Goal: Navigation & Orientation: Find specific page/section

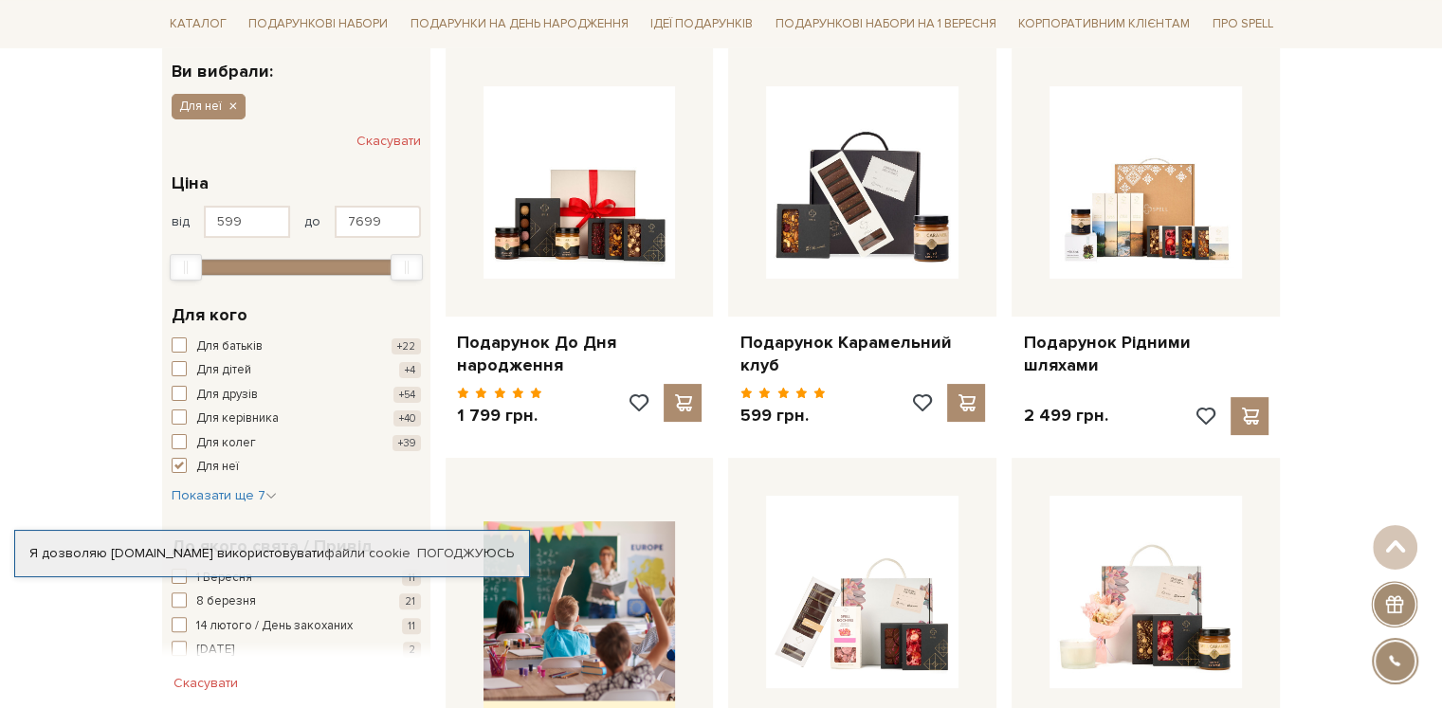
scroll to position [569, 0]
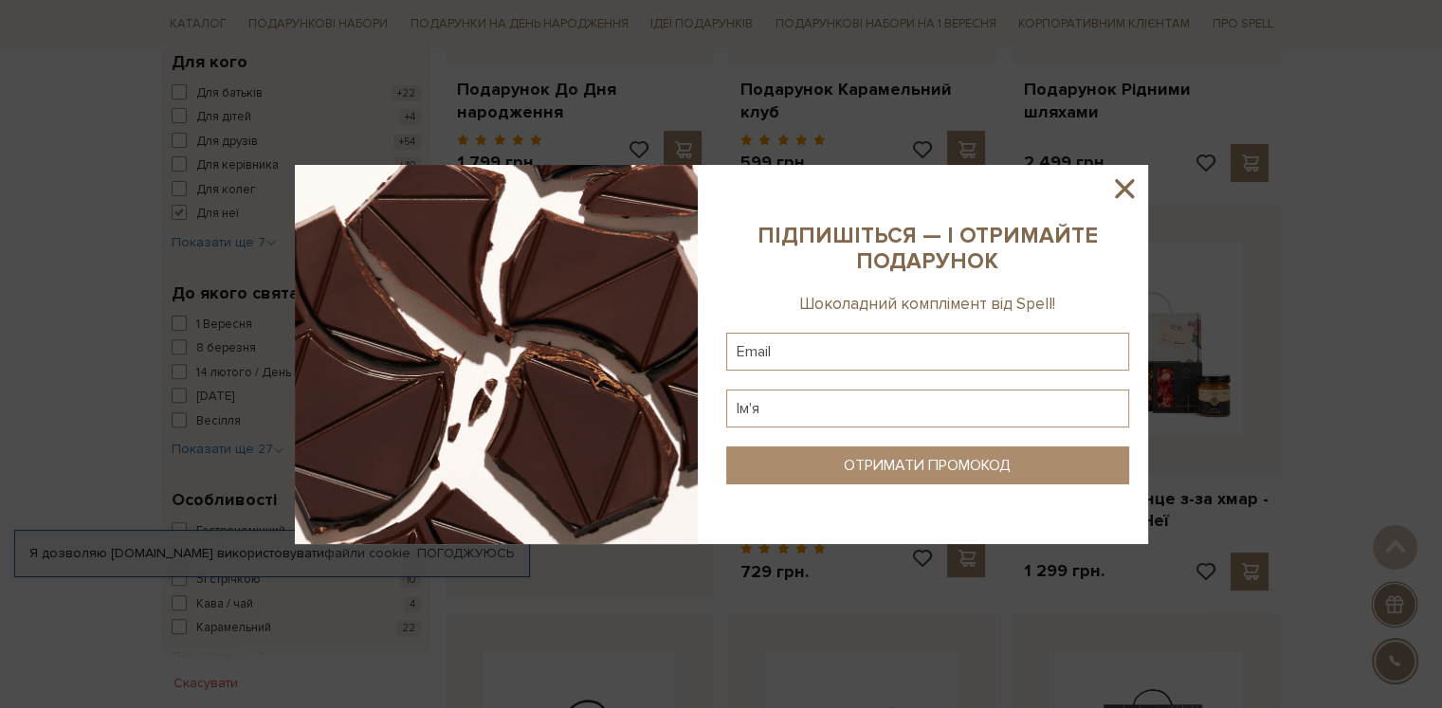
click at [1122, 184] on icon at bounding box center [1124, 189] width 32 height 32
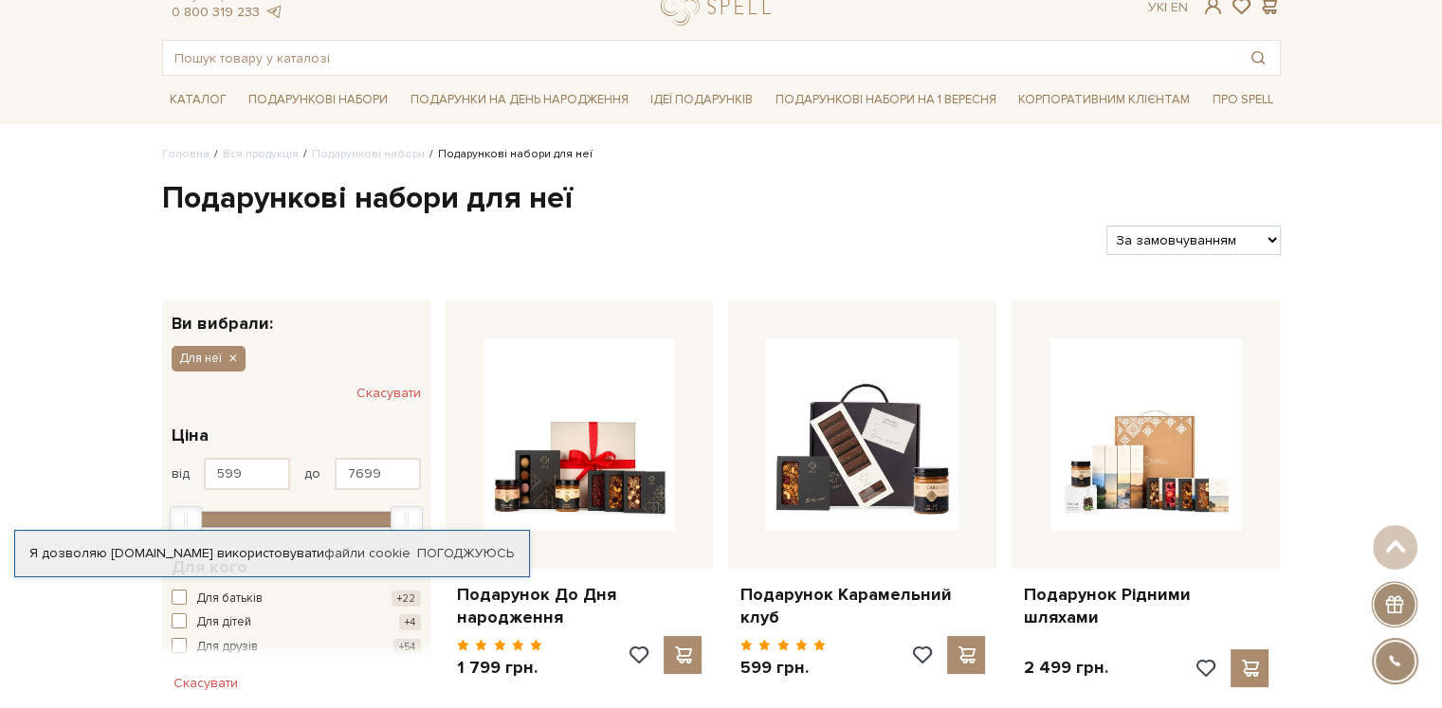
scroll to position [0, 0]
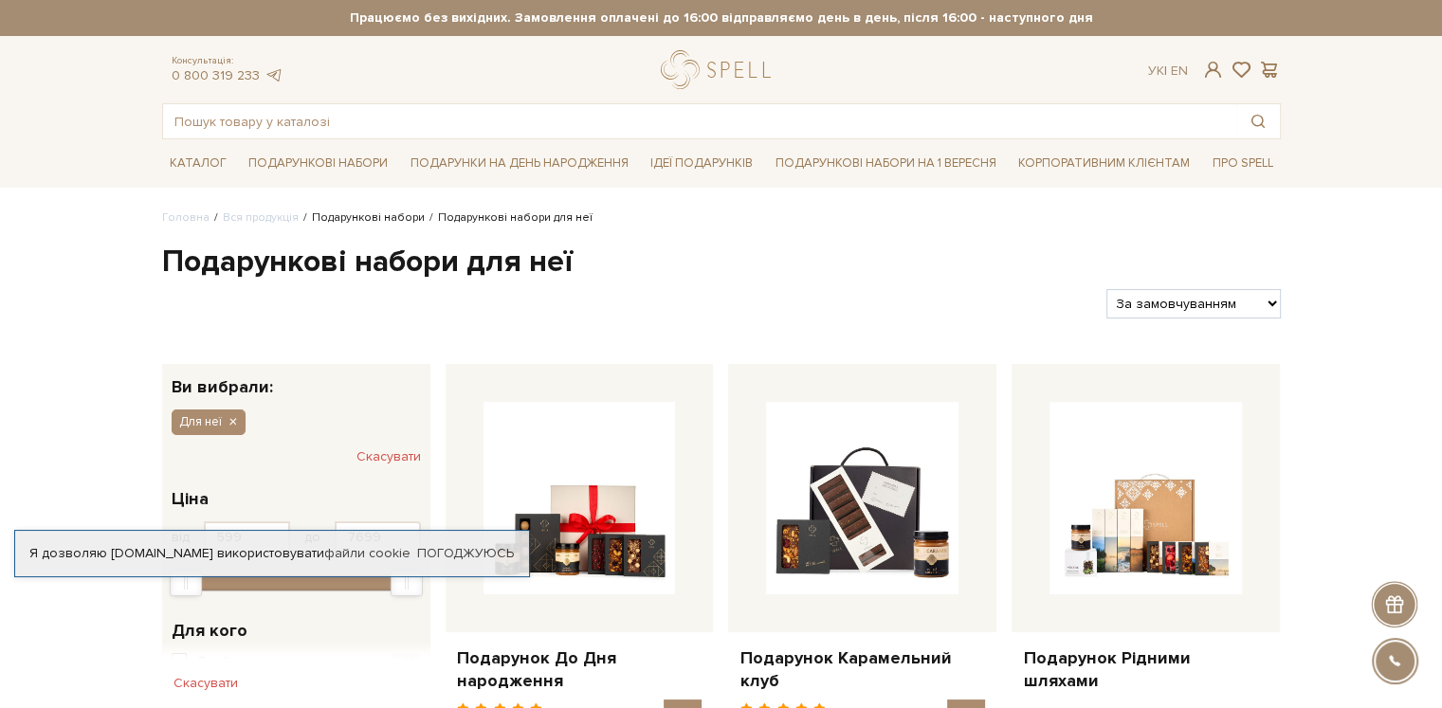
click at [370, 216] on link "Подарункові набори" at bounding box center [368, 217] width 113 height 14
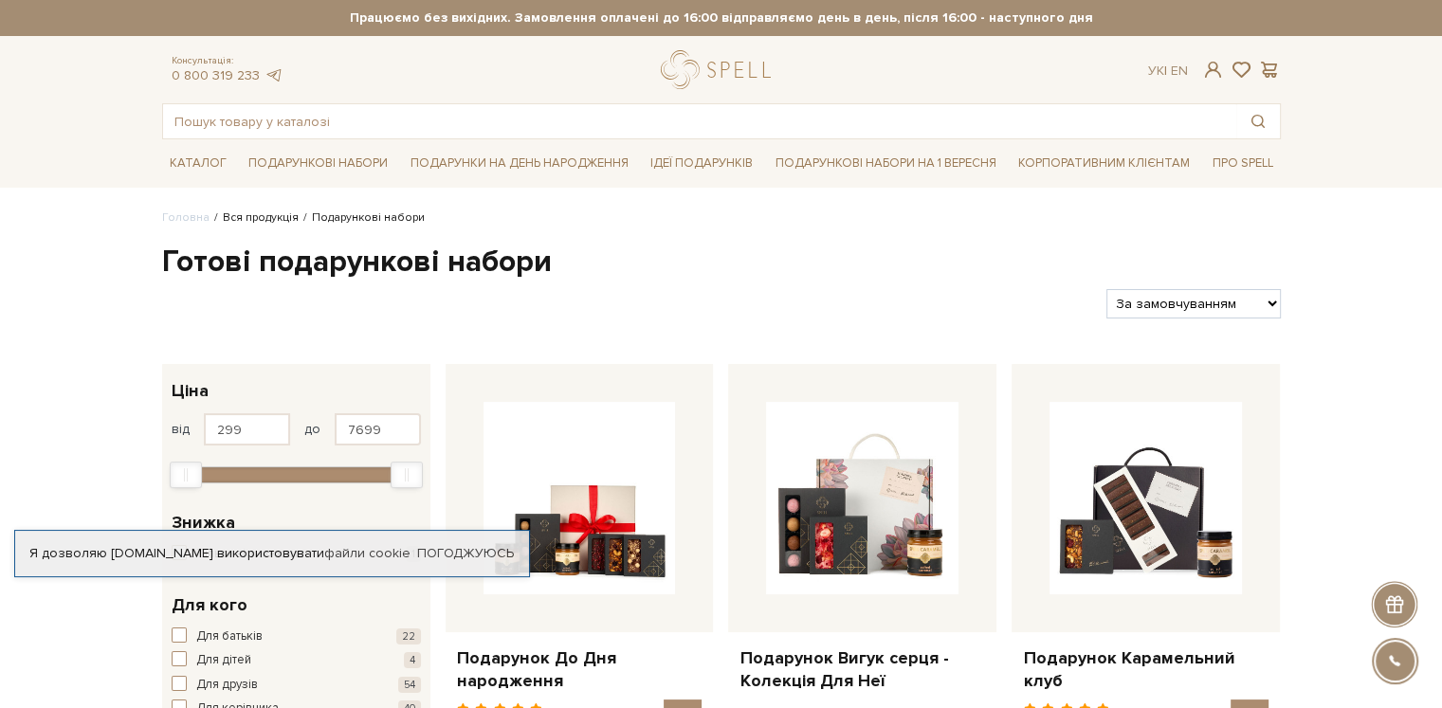
click at [252, 221] on link "Вся продукція" at bounding box center [261, 217] width 76 height 14
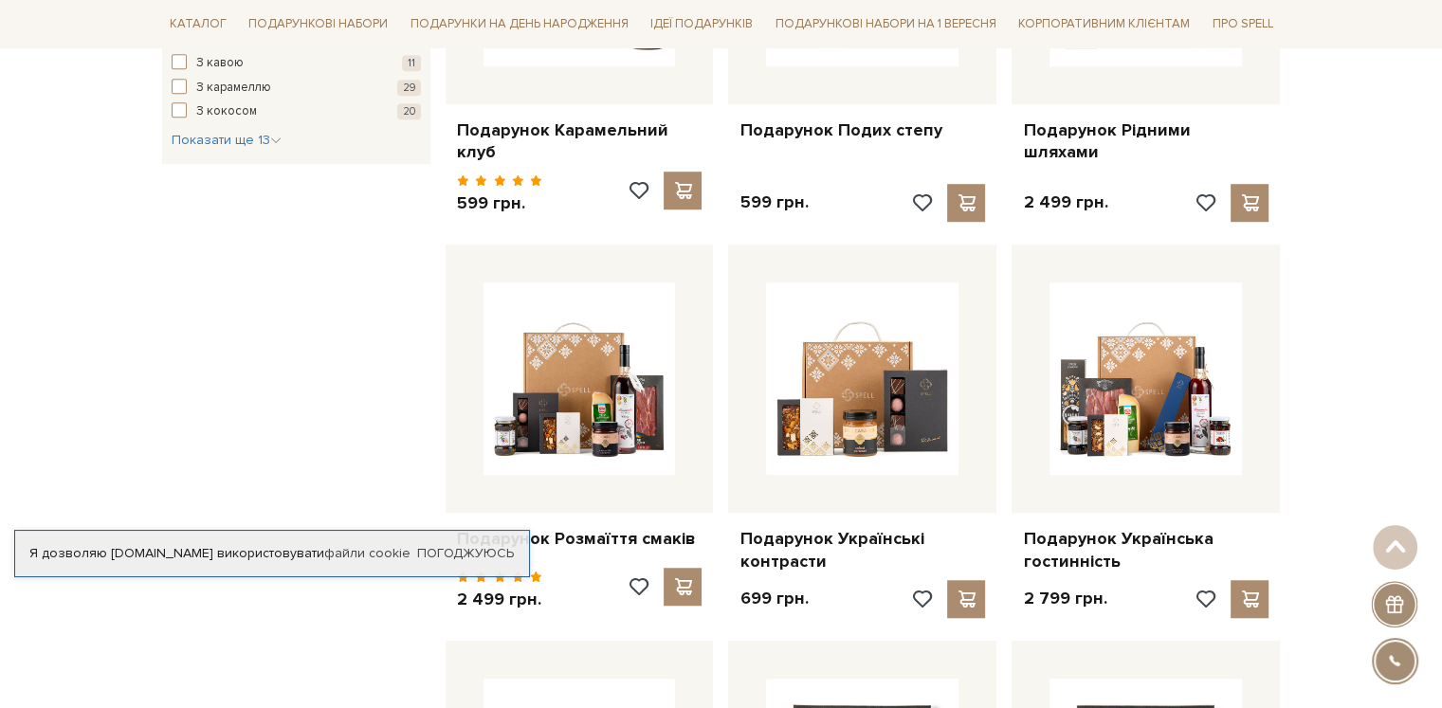
scroll to position [1517, 0]
